Goal: Task Accomplishment & Management: Complete application form

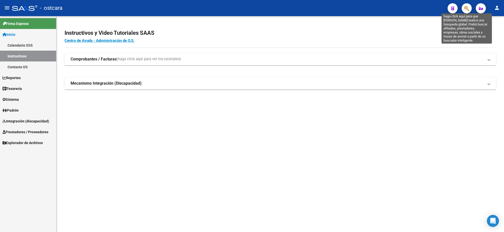
click at [467, 11] on icon "button" at bounding box center [466, 9] width 5 height 6
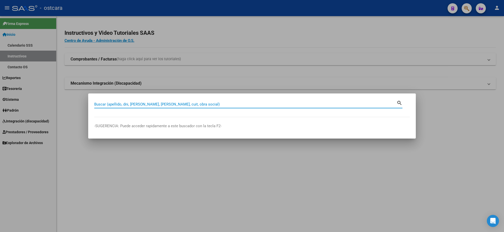
paste input "3444 426052"
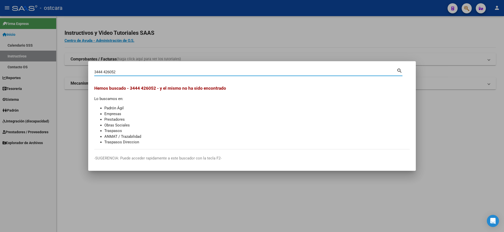
drag, startPoint x: 130, startPoint y: 72, endPoint x: 30, endPoint y: 72, distance: 99.8
click at [30, 72] on div "3444 426052 Buscar (apellido, dni, cuil, nro traspaso, cuit, obra social) searc…" at bounding box center [252, 116] width 504 height 232
paste input "23233414654"
type input "23233414654"
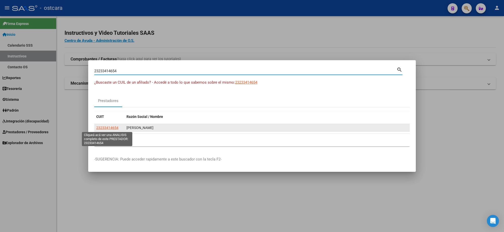
click at [114, 128] on span "23233414654" at bounding box center [107, 128] width 22 height 4
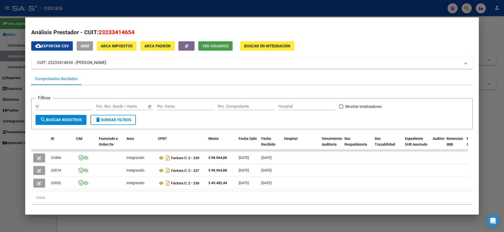
click at [219, 45] on span "Ver Usuarios" at bounding box center [215, 46] width 26 height 5
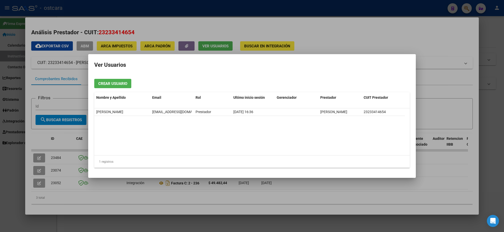
click at [316, 12] on div at bounding box center [252, 116] width 504 height 232
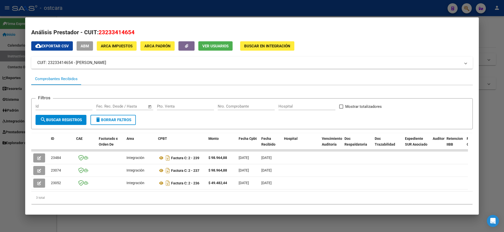
click at [339, 11] on div at bounding box center [252, 116] width 504 height 232
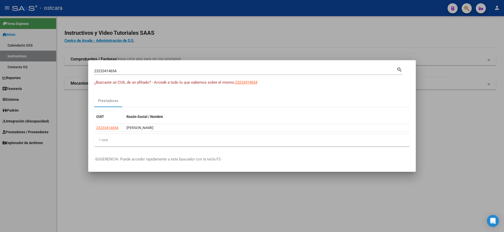
drag, startPoint x: 315, startPoint y: 32, endPoint x: 291, endPoint y: 23, distance: 25.9
click at [313, 32] on div at bounding box center [252, 116] width 504 height 232
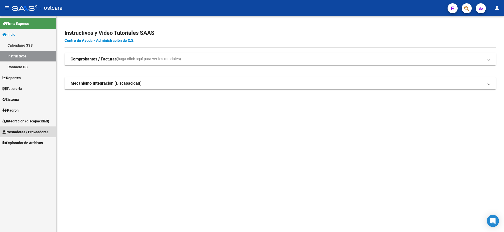
click at [29, 130] on span "Prestadores / Proveedores" at bounding box center [26, 132] width 46 height 6
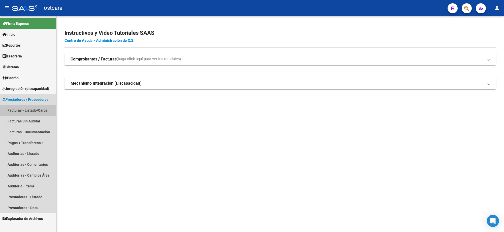
click at [34, 111] on link "Facturas - Listado/Carga" at bounding box center [28, 110] width 56 height 11
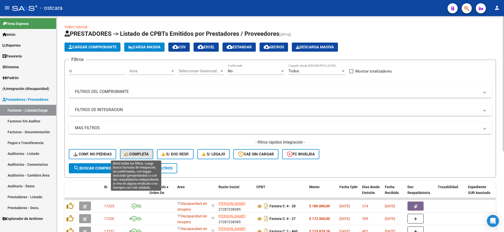
click at [134, 152] on span "Completa" at bounding box center [136, 154] width 24 height 5
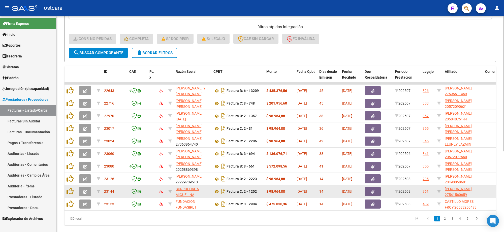
scroll to position [129, 0]
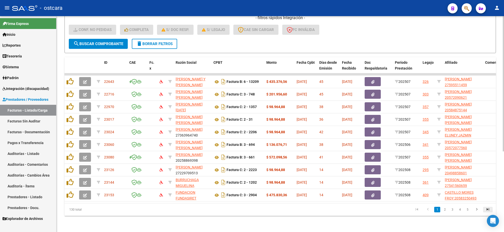
click at [486, 209] on icon "go to last page" at bounding box center [488, 210] width 7 height 6
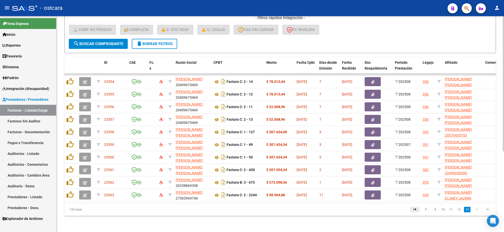
click at [415, 209] on icon "go to first page" at bounding box center [415, 210] width 7 height 6
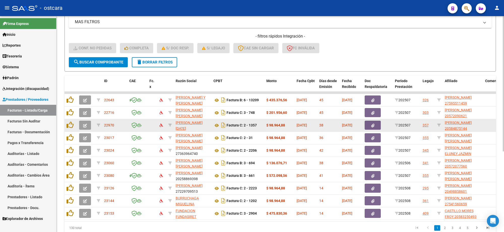
scroll to position [97, 0]
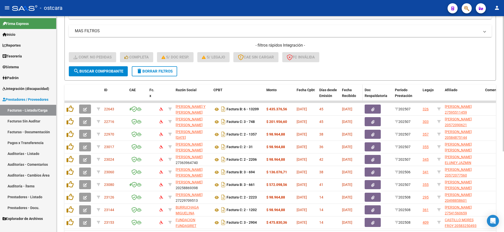
click at [354, 95] on span "Fecha Recibido" at bounding box center [349, 93] width 14 height 10
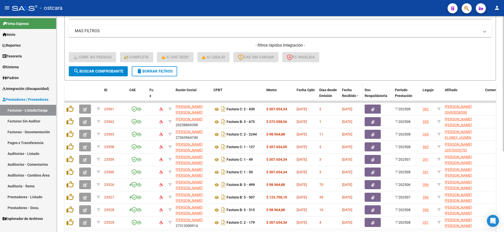
click at [354, 95] on span "Fecha Recibido" at bounding box center [349, 93] width 14 height 10
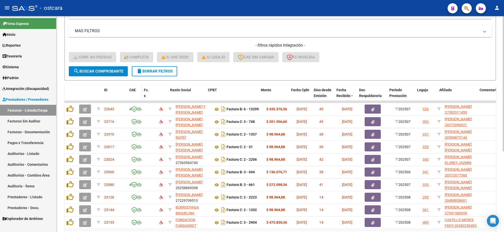
drag, startPoint x: 145, startPoint y: 95, endPoint x: 138, endPoint y: 95, distance: 7.1
click at [138, 95] on datatable-header-cell "CAE" at bounding box center [134, 96] width 15 height 22
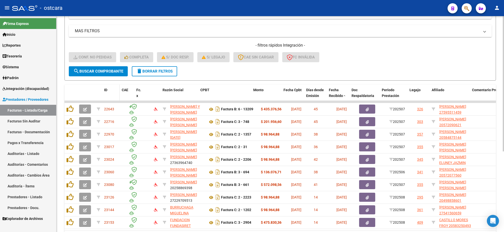
drag, startPoint x: 125, startPoint y: 94, endPoint x: 114, endPoint y: 93, distance: 10.6
click at [114, 93] on datatable-header-cell "ID" at bounding box center [111, 96] width 18 height 22
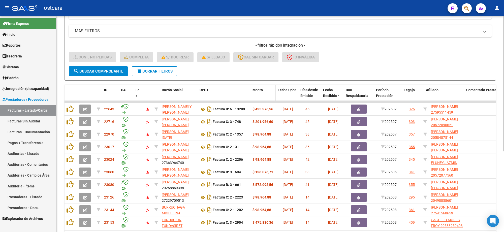
drag, startPoint x: 279, startPoint y: 95, endPoint x: 273, endPoint y: 95, distance: 6.3
click at [273, 95] on datatable-header-cell "Monto" at bounding box center [262, 96] width 25 height 22
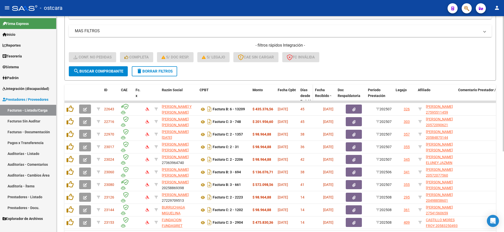
drag, startPoint x: 320, startPoint y: 91, endPoint x: 309, endPoint y: 91, distance: 10.1
click at [309, 91] on datatable-header-cell "Días desde Emisión" at bounding box center [305, 99] width 15 height 28
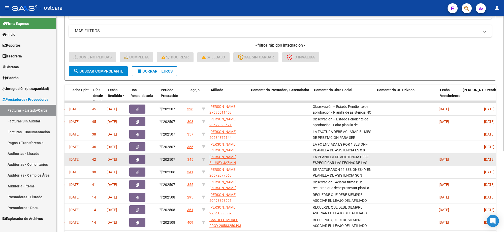
scroll to position [0, 207]
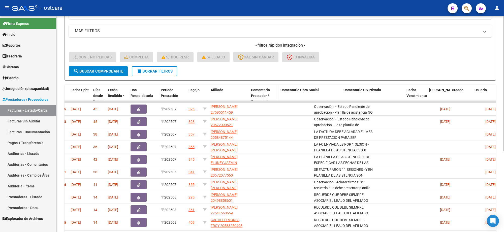
drag, startPoint x: 309, startPoint y: 93, endPoint x: 267, endPoint y: 93, distance: 41.8
click at [267, 93] on datatable-header-cell "Comentario Prestador / Gerenciador" at bounding box center [263, 99] width 29 height 28
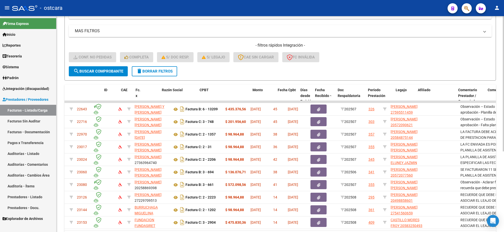
scroll to position [0, 0]
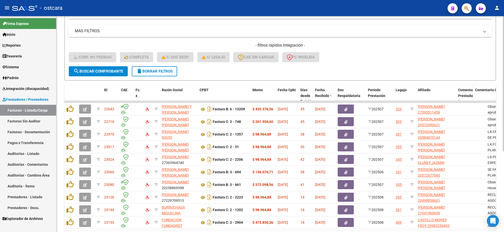
drag, startPoint x: 484, startPoint y: 94, endPoint x: 468, endPoint y: 96, distance: 16.0
click at [468, 96] on datatable-header-cell "Comentario Prestador / Gerenciador" at bounding box center [464, 102] width 17 height 34
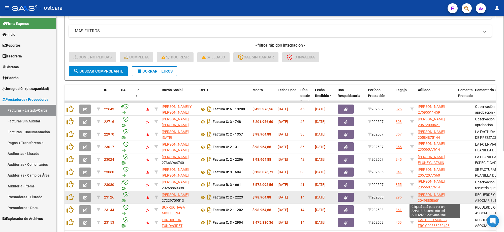
scroll to position [1, 0]
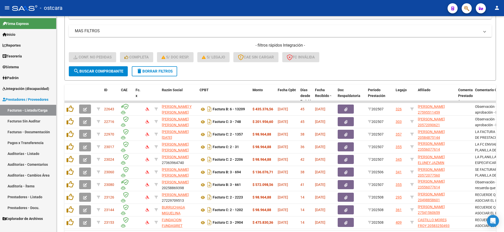
click at [391, 7] on div "- ostcara" at bounding box center [227, 8] width 431 height 11
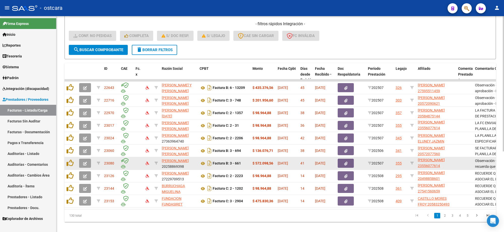
scroll to position [129, 0]
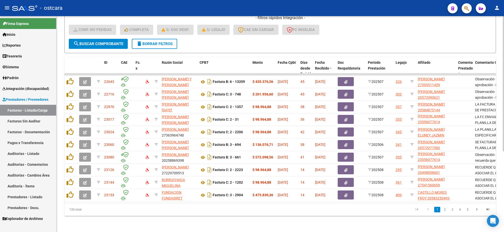
click at [443, 208] on link "2" at bounding box center [445, 210] width 6 height 6
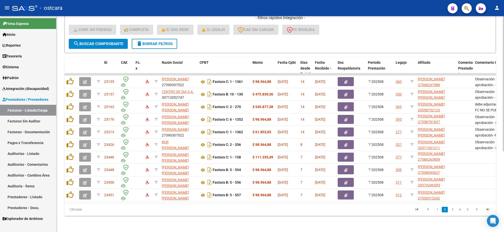
scroll to position [1, 0]
click at [452, 209] on link "3" at bounding box center [452, 210] width 6 height 6
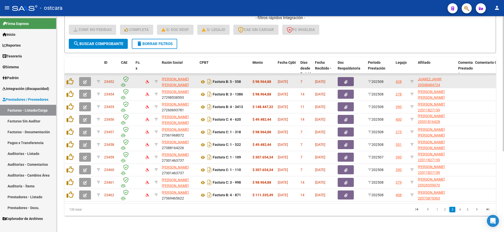
click at [86, 80] on icon "button" at bounding box center [85, 82] width 4 height 4
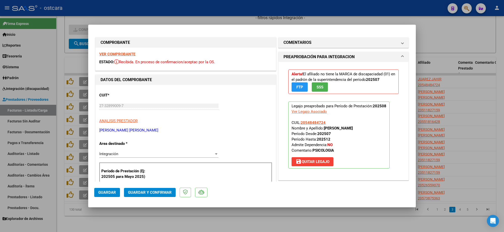
click at [124, 54] on strong "VER COMPROBANTE" at bounding box center [117, 54] width 36 height 5
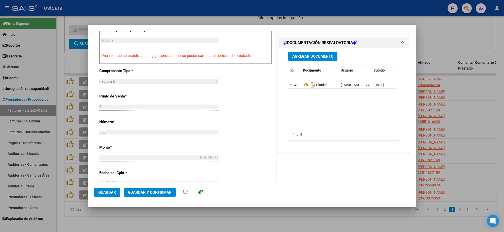
scroll to position [158, 0]
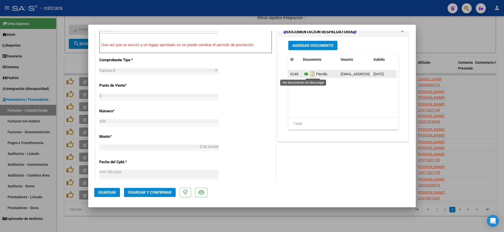
click at [303, 73] on icon at bounding box center [306, 74] width 7 height 6
click at [147, 193] on span "Guardar y Confirmar" at bounding box center [150, 192] width 44 height 5
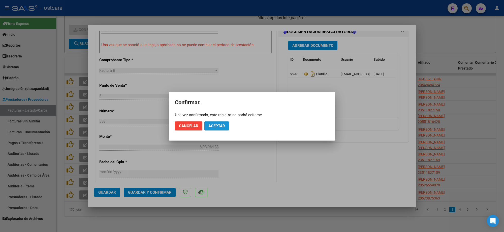
click at [211, 128] on span "Aceptar" at bounding box center [216, 126] width 17 height 5
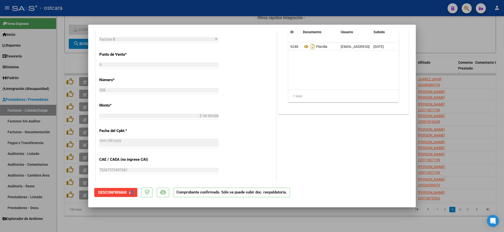
click at [469, 81] on div at bounding box center [252, 116] width 504 height 232
type input "$ 0,00"
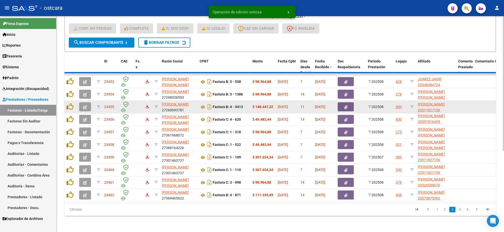
scroll to position [1, 0]
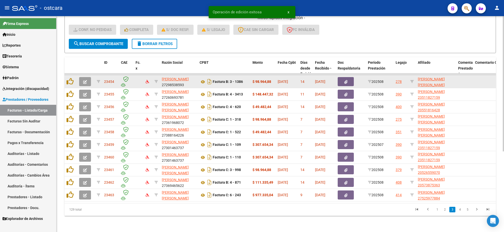
click at [85, 79] on span "button" at bounding box center [85, 81] width 4 height 5
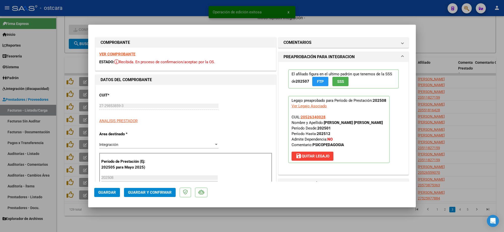
click at [119, 55] on strong "VER COMPROBANTE" at bounding box center [117, 54] width 36 height 5
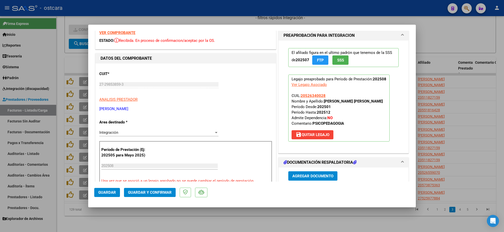
scroll to position [63, 0]
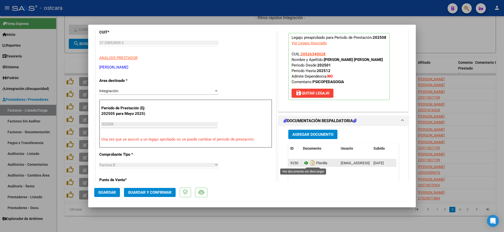
click at [303, 164] on icon at bounding box center [306, 163] width 7 height 6
click at [159, 193] on span "Guardar y Confirmar" at bounding box center [150, 192] width 44 height 5
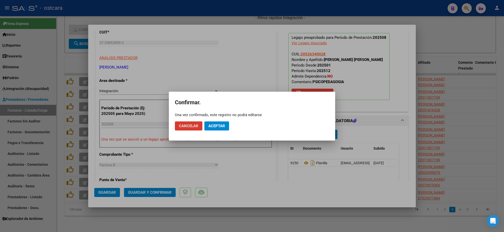
click at [220, 128] on span "Aceptar" at bounding box center [216, 126] width 17 height 5
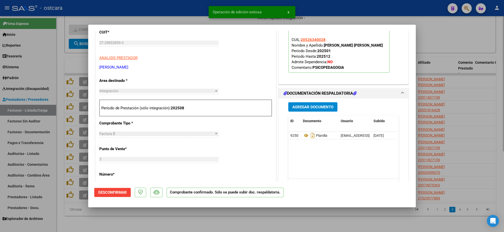
drag, startPoint x: 462, startPoint y: 45, endPoint x: 461, endPoint y: 49, distance: 3.8
click at [461, 45] on div at bounding box center [252, 116] width 504 height 232
type input "$ 0,00"
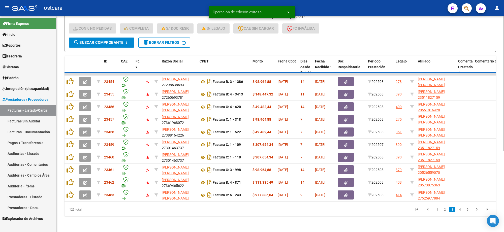
scroll to position [7, 0]
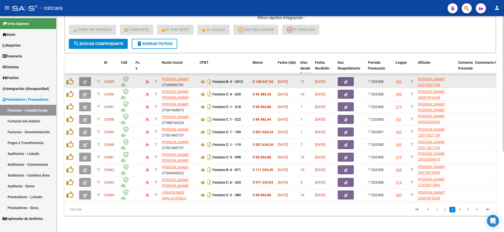
click at [85, 80] on icon "button" at bounding box center [85, 82] width 4 height 4
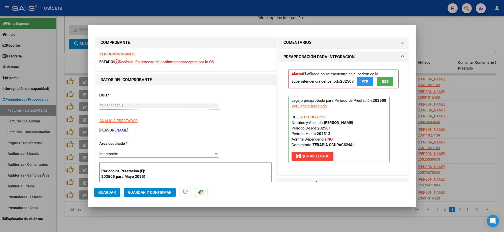
click at [128, 55] on strong "VER COMPROBANTE" at bounding box center [117, 54] width 36 height 5
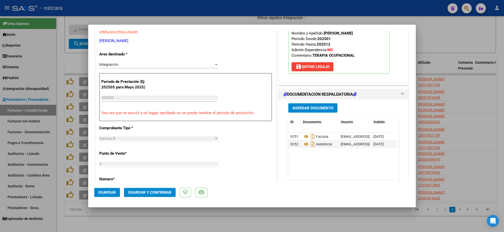
scroll to position [95, 0]
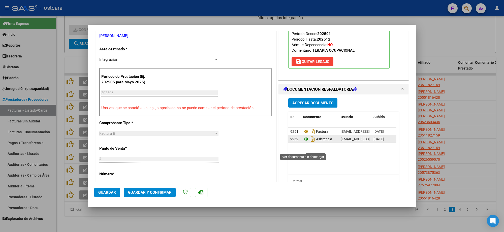
click at [303, 142] on icon at bounding box center [306, 139] width 7 height 6
click at [153, 192] on span "Guardar y Confirmar" at bounding box center [150, 192] width 44 height 5
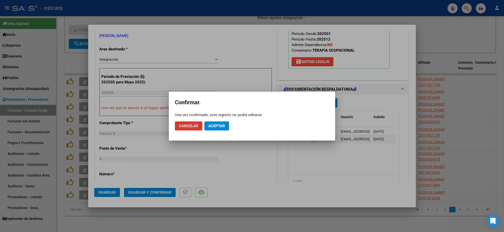
click at [221, 129] on button "Aceptar" at bounding box center [216, 125] width 25 height 9
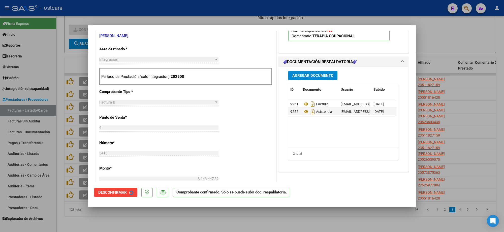
click at [451, 93] on div at bounding box center [252, 116] width 504 height 232
type input "$ 0,00"
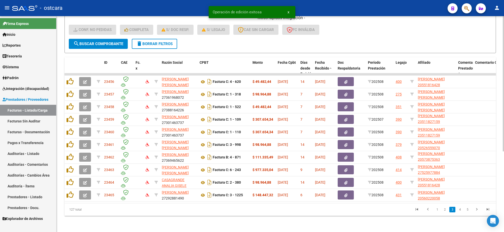
scroll to position [1, 0]
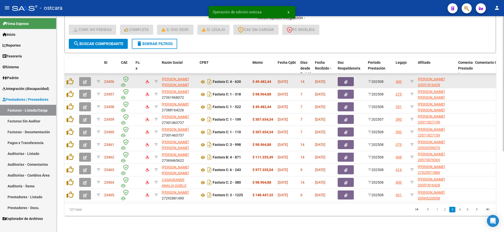
click at [83, 79] on span "button" at bounding box center [85, 81] width 4 height 5
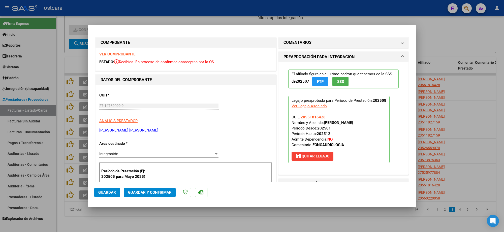
click at [127, 53] on strong "VER COMPROBANTE" at bounding box center [117, 54] width 36 height 5
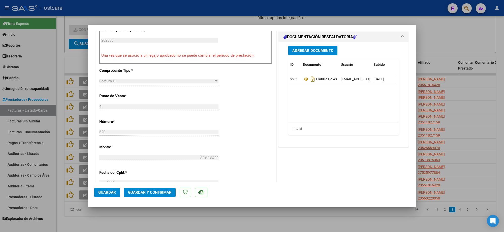
scroll to position [126, 0]
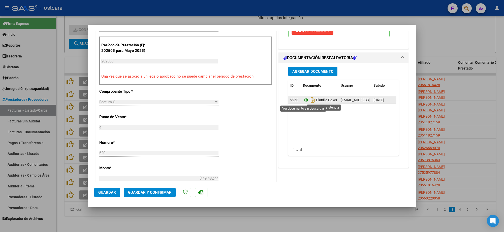
click at [304, 100] on icon at bounding box center [306, 100] width 7 height 6
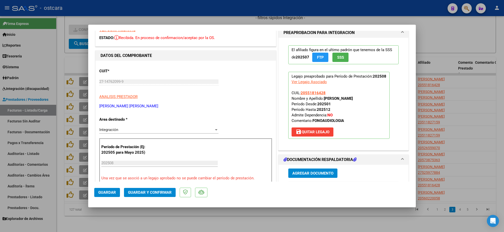
scroll to position [0, 0]
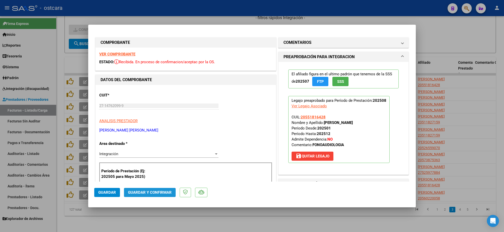
click at [155, 193] on span "Guardar y Confirmar" at bounding box center [150, 192] width 44 height 5
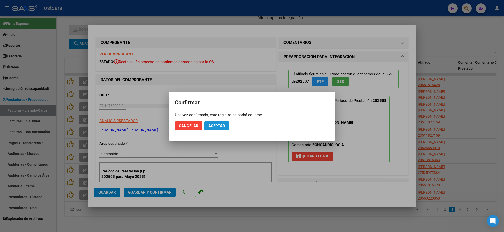
drag, startPoint x: 218, startPoint y: 121, endPoint x: 240, endPoint y: 125, distance: 21.5
click at [219, 122] on button "Aceptar" at bounding box center [216, 125] width 25 height 9
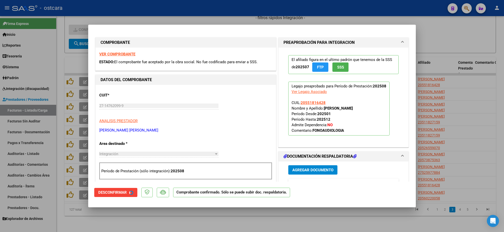
click at [455, 83] on div at bounding box center [252, 116] width 504 height 232
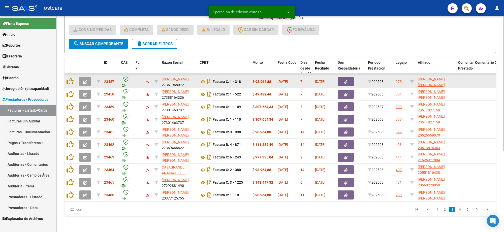
click at [85, 80] on icon "button" at bounding box center [85, 82] width 4 height 4
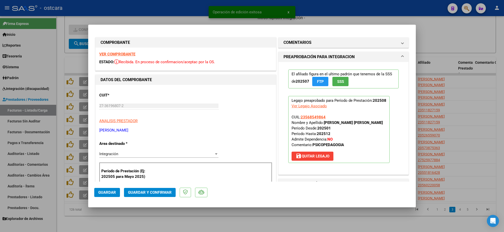
click at [119, 55] on strong "VER COMPROBANTE" at bounding box center [117, 54] width 36 height 5
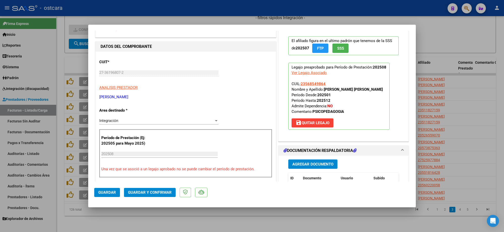
scroll to position [63, 0]
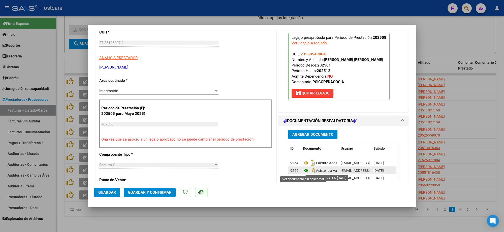
click at [306, 171] on icon at bounding box center [306, 171] width 7 height 6
click at [170, 192] on span "Guardar y Confirmar" at bounding box center [150, 192] width 44 height 5
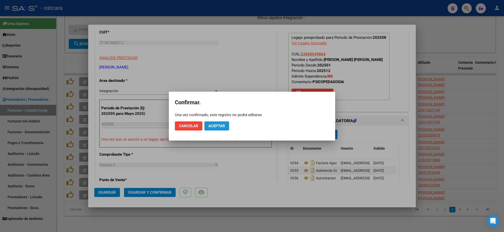
click at [215, 127] on span "Aceptar" at bounding box center [216, 126] width 17 height 5
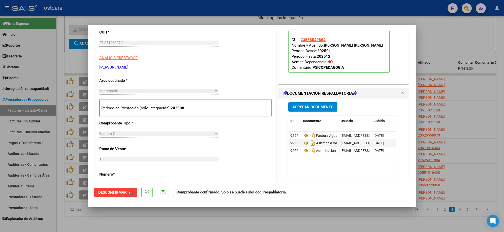
click at [486, 41] on div at bounding box center [252, 116] width 504 height 232
type input "$ 0,00"
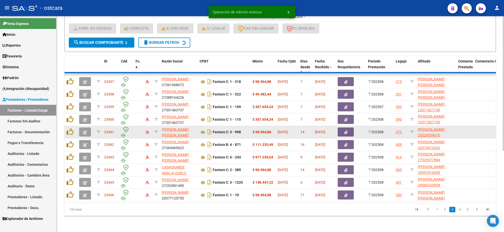
scroll to position [7, 0]
